Goal: Information Seeking & Learning: Learn about a topic

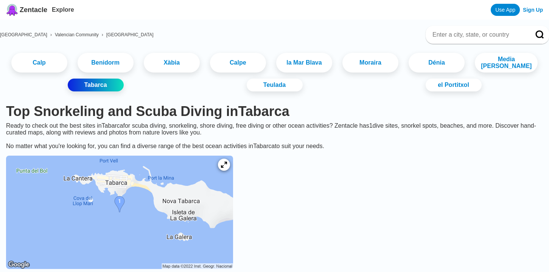
scroll to position [40, 0]
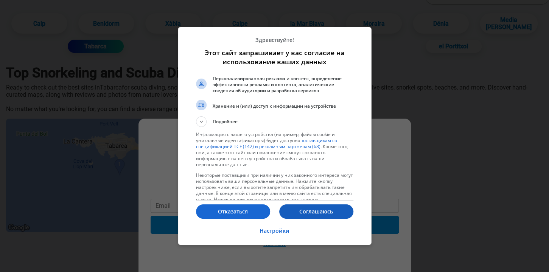
click at [309, 215] on p "Соглашаюсь" at bounding box center [316, 212] width 74 height 8
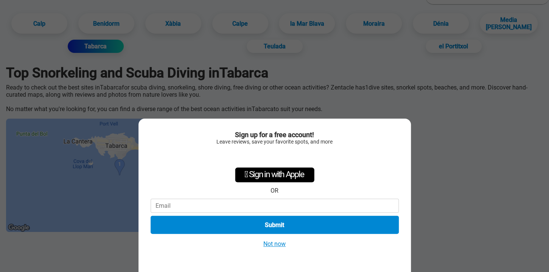
click at [282, 244] on button "Not now" at bounding box center [274, 244] width 27 height 8
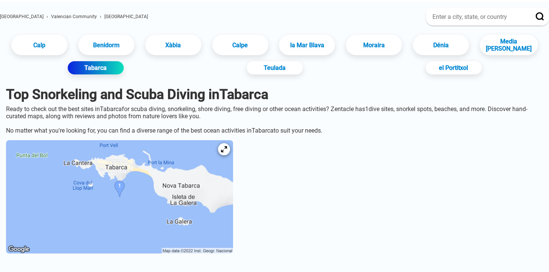
scroll to position [98, 0]
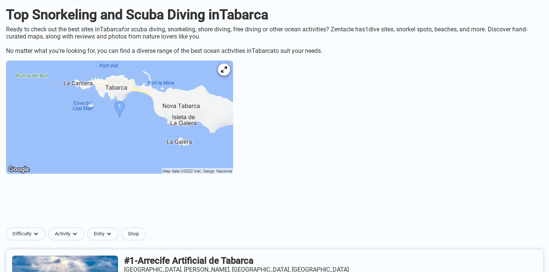
click at [148, 133] on img at bounding box center [119, 117] width 227 height 113
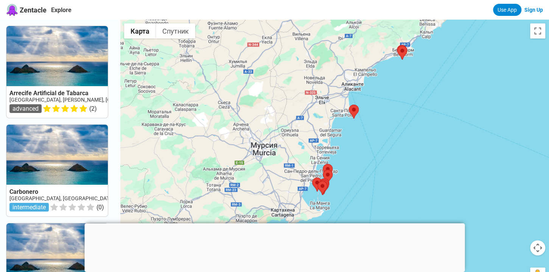
drag, startPoint x: 335, startPoint y: 184, endPoint x: 365, endPoint y: 131, distance: 60.6
click at [365, 131] on div at bounding box center [334, 156] width 429 height 272
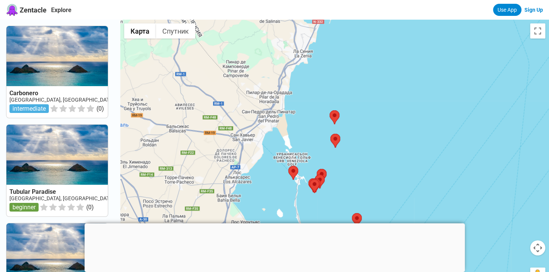
drag, startPoint x: 412, startPoint y: 195, endPoint x: 335, endPoint y: 205, distance: 77.8
click at [335, 205] on div at bounding box center [334, 156] width 429 height 272
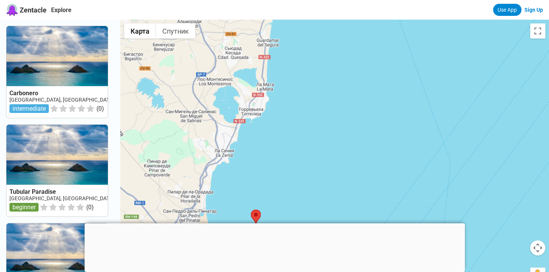
drag, startPoint x: 368, startPoint y: 108, endPoint x: 331, endPoint y: 186, distance: 86.6
click at [338, 197] on div at bounding box center [334, 156] width 429 height 272
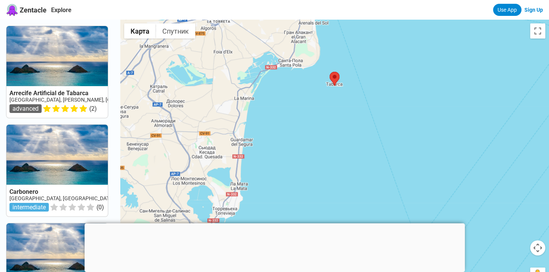
drag, startPoint x: 351, startPoint y: 91, endPoint x: 342, endPoint y: 151, distance: 60.8
click at [342, 151] on div at bounding box center [334, 156] width 429 height 272
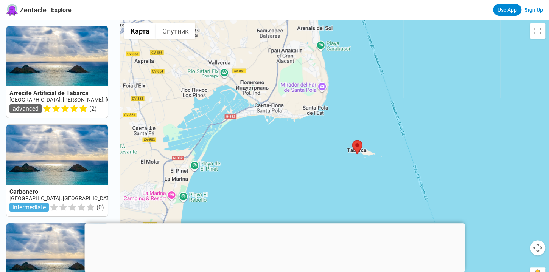
drag, startPoint x: 307, startPoint y: 81, endPoint x: 326, endPoint y: 176, distance: 96.8
click at [316, 187] on div at bounding box center [334, 156] width 429 height 272
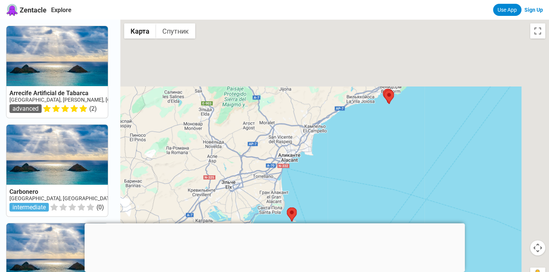
drag, startPoint x: 416, startPoint y: 82, endPoint x: 354, endPoint y: 179, distance: 115.0
click at [354, 179] on div at bounding box center [334, 156] width 429 height 272
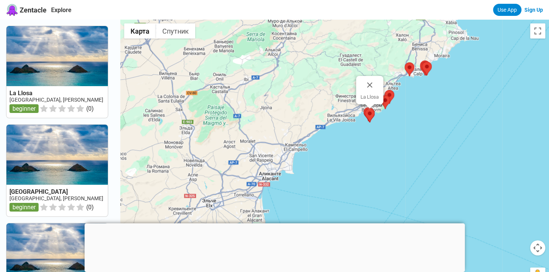
click at [365, 109] on area at bounding box center [365, 109] width 0 height 0
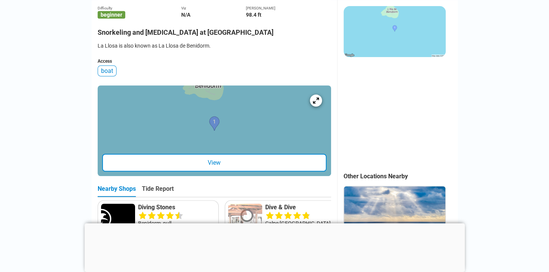
scroll to position [239, 0]
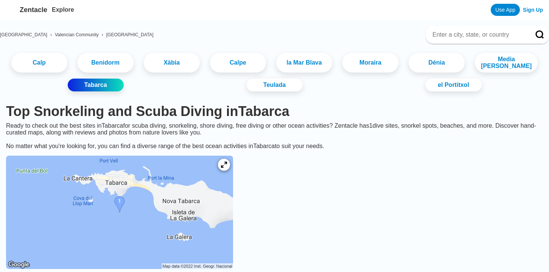
scroll to position [98, 0]
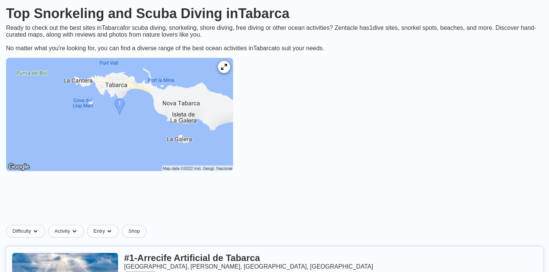
click at [147, 107] on img at bounding box center [119, 114] width 227 height 113
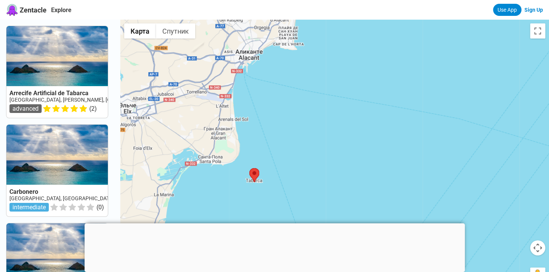
drag, startPoint x: 247, startPoint y: 95, endPoint x: 293, endPoint y: 193, distance: 108.3
click at [293, 193] on div at bounding box center [334, 156] width 429 height 272
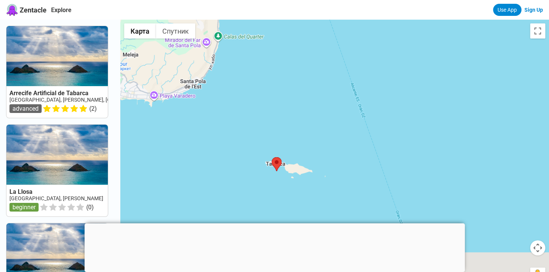
drag, startPoint x: 324, startPoint y: 177, endPoint x: 325, endPoint y: 57, distance: 119.9
click at [325, 57] on div at bounding box center [334, 156] width 429 height 272
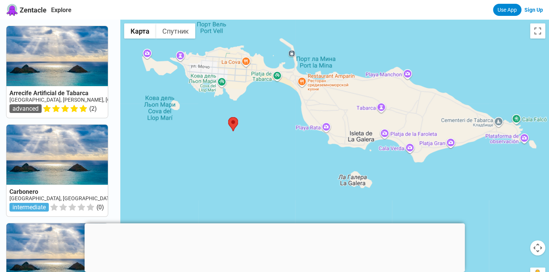
drag, startPoint x: 358, startPoint y: 194, endPoint x: 333, endPoint y: 183, distance: 27.0
click at [333, 183] on div at bounding box center [334, 156] width 429 height 272
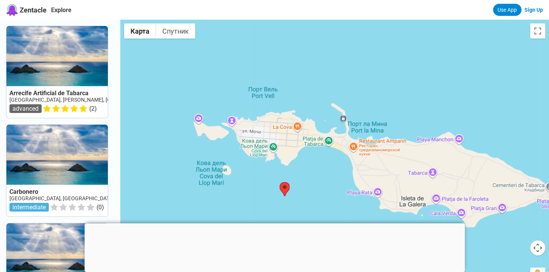
click at [293, 193] on div at bounding box center [334, 156] width 429 height 272
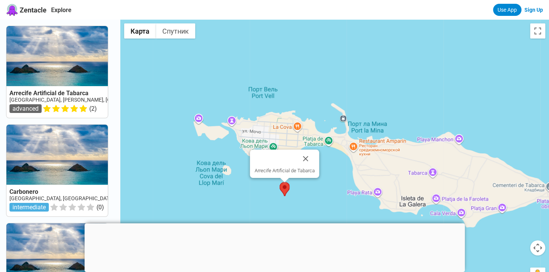
click at [280, 182] on area at bounding box center [280, 182] width 0 height 0
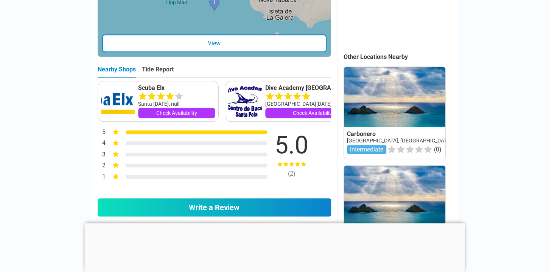
scroll to position [558, 0]
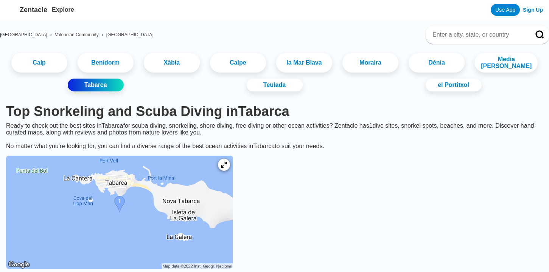
scroll to position [98, 0]
